Goal: Information Seeking & Learning: Learn about a topic

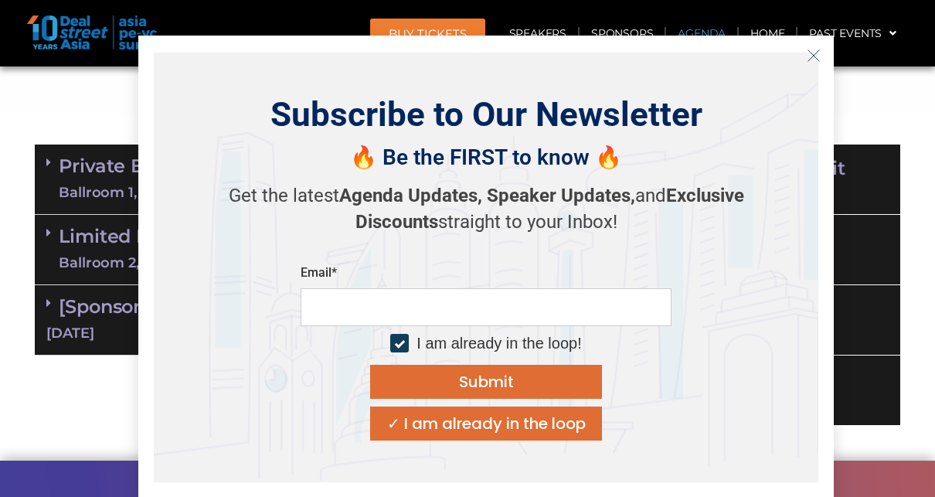
scroll to position [927, 0]
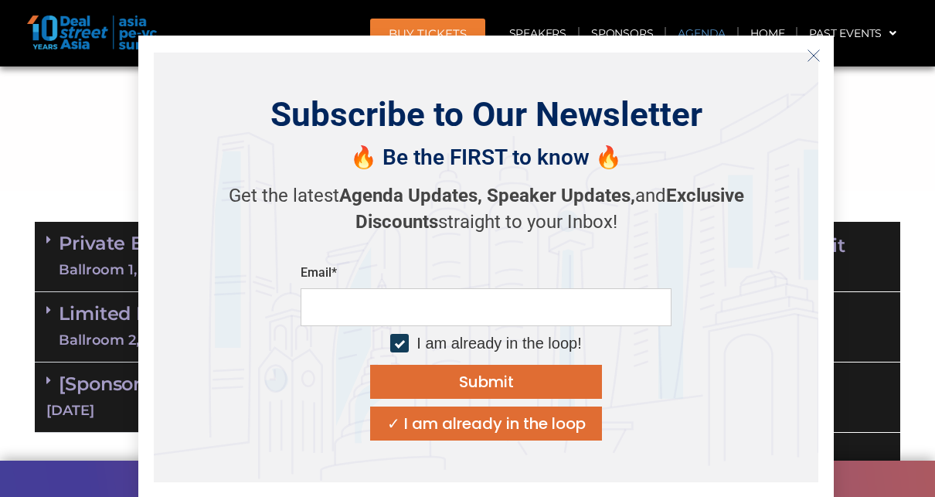
click at [811, 61] on icon "Close" at bounding box center [813, 56] width 14 height 14
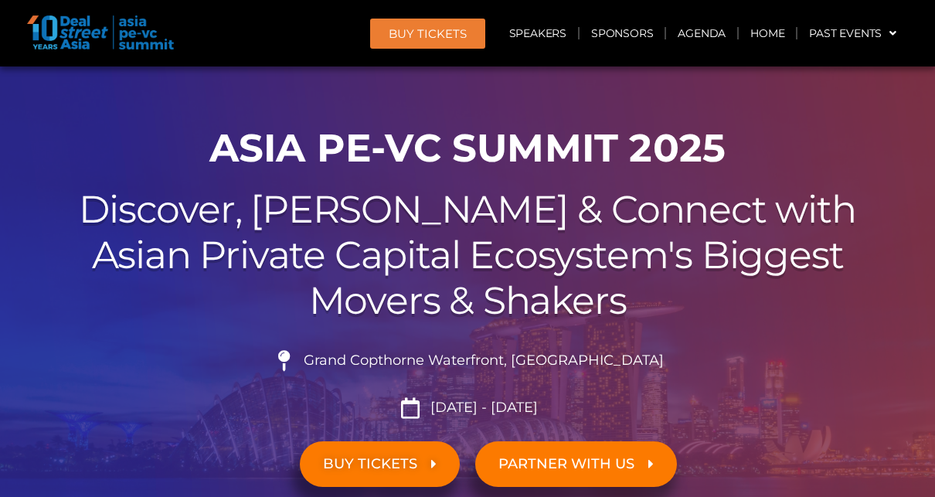
scroll to position [0, 0]
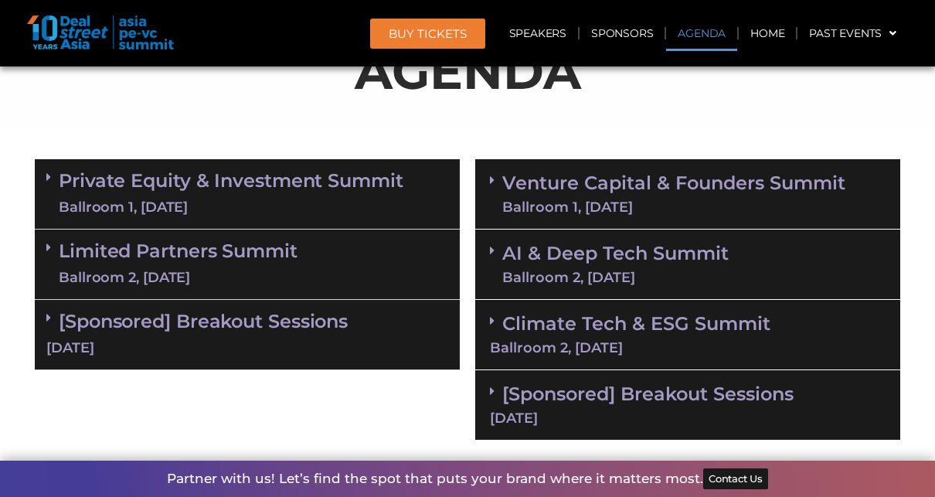
scroll to position [1004, 0]
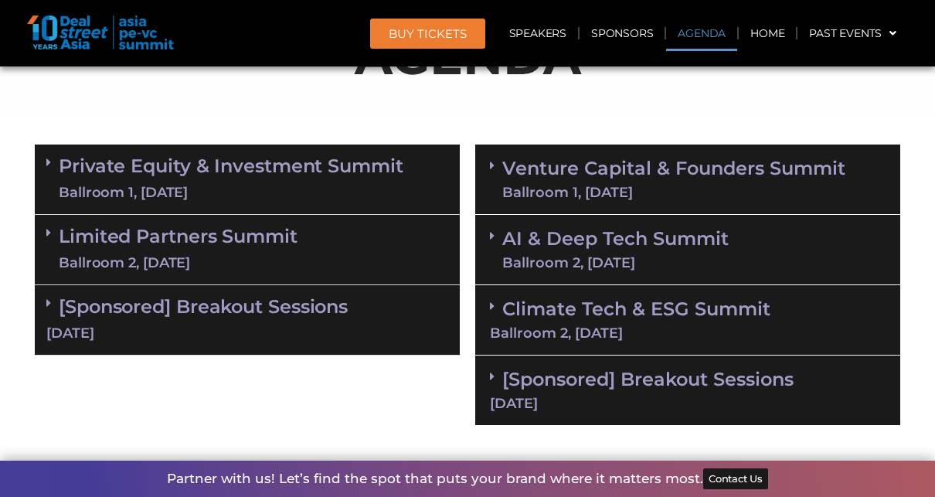
click at [500, 246] on span at bounding box center [496, 249] width 12 height 40
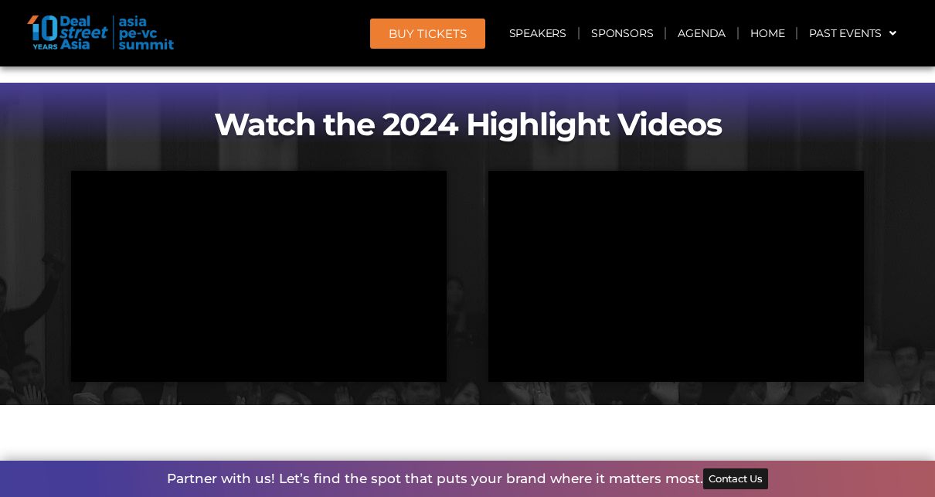
scroll to position [2549, 0]
